Goal: Task Accomplishment & Management: Manage account settings

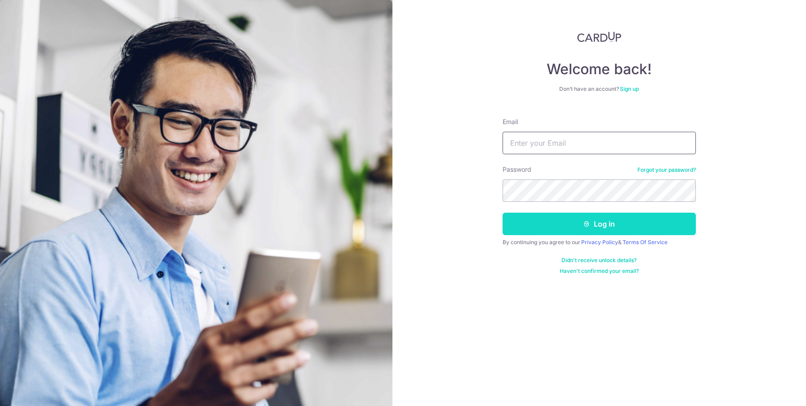
type input "[EMAIL_ADDRESS][DOMAIN_NAME]"
click at [555, 217] on button "Log in" at bounding box center [599, 224] width 193 height 22
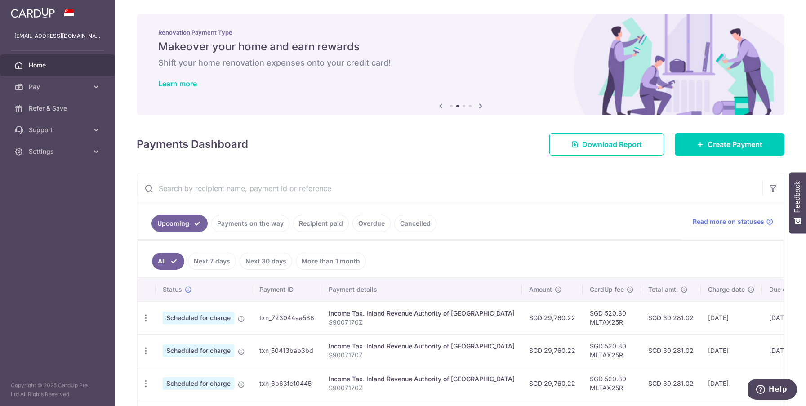
click at [61, 69] on span "Home" at bounding box center [58, 65] width 59 height 9
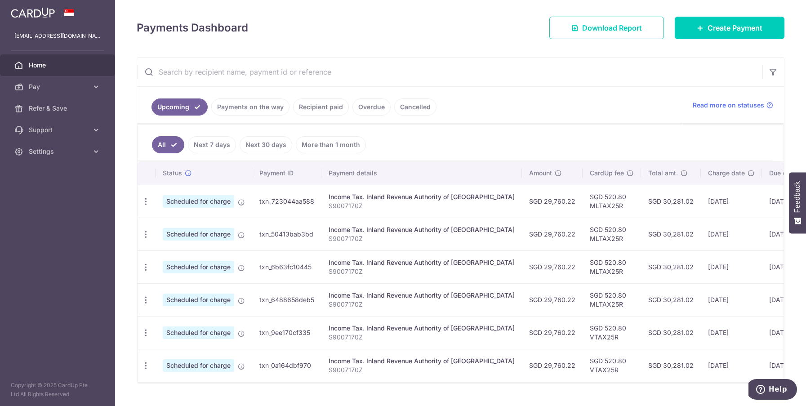
scroll to position [141, 0]
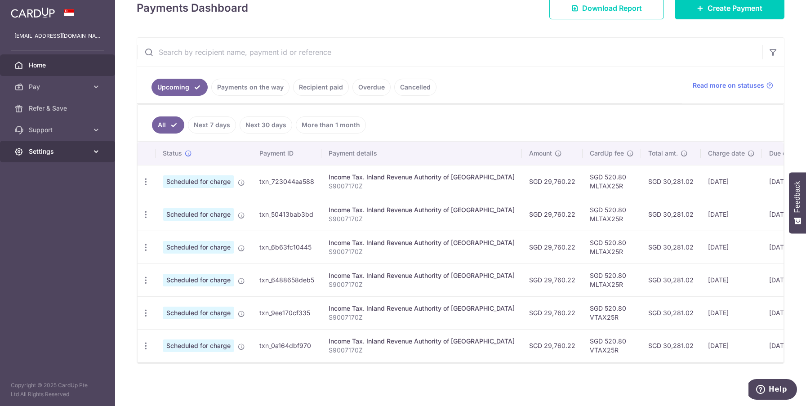
click at [96, 149] on icon at bounding box center [96, 151] width 9 height 9
click at [43, 201] on link "Logout" at bounding box center [57, 195] width 115 height 22
